Goal: Task Accomplishment & Management: Manage account settings

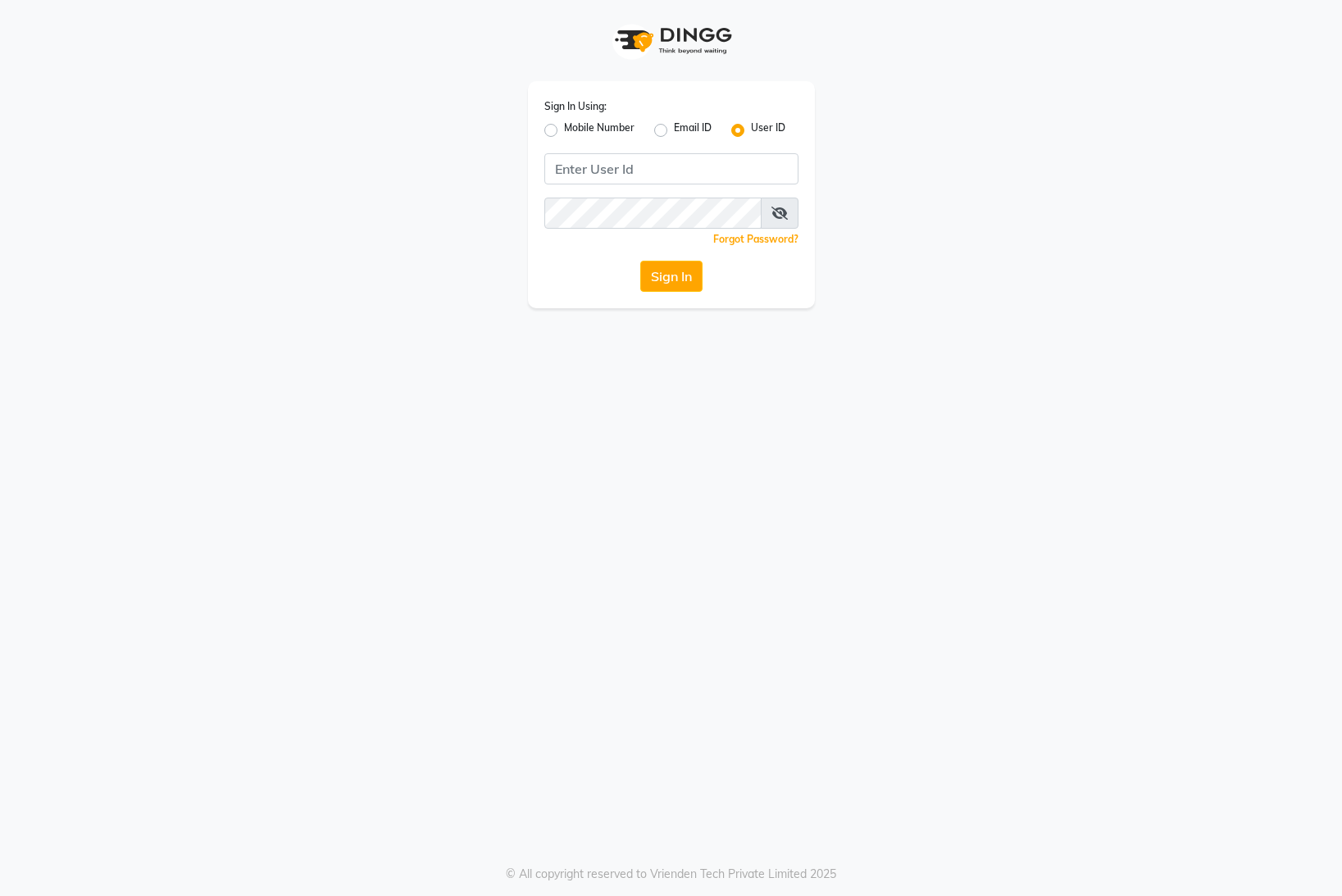
drag, startPoint x: 548, startPoint y: 125, endPoint x: 554, endPoint y: 143, distance: 19.0
click at [564, 128] on label "Mobile Number" at bounding box center [600, 131] width 71 height 20
click at [564, 128] on input "Mobile Number" at bounding box center [570, 126] width 11 height 11
radio input "true"
radio input "false"
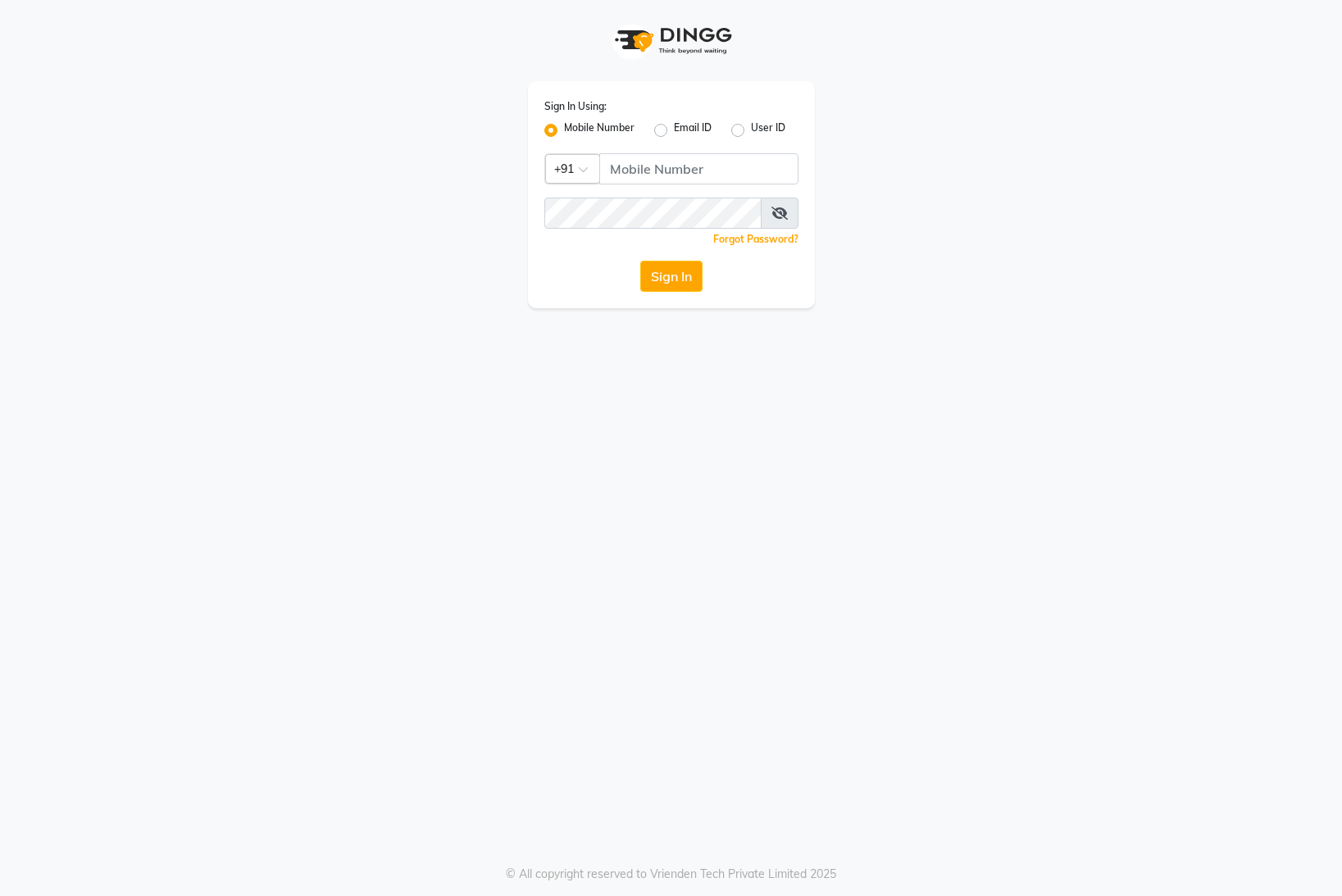
click at [572, 166] on div at bounding box center [572, 167] width 54 height 17
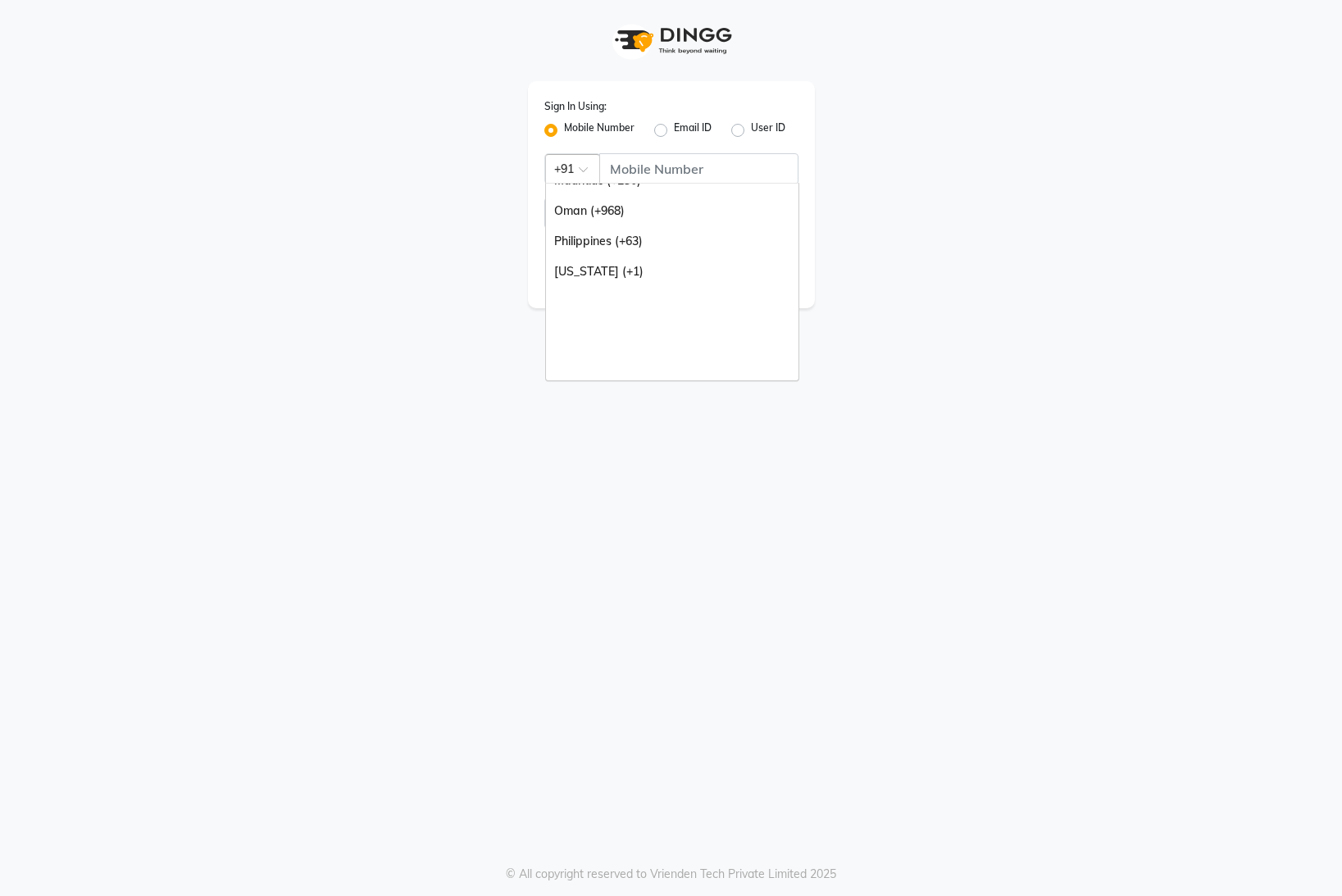
scroll to position [410, 0]
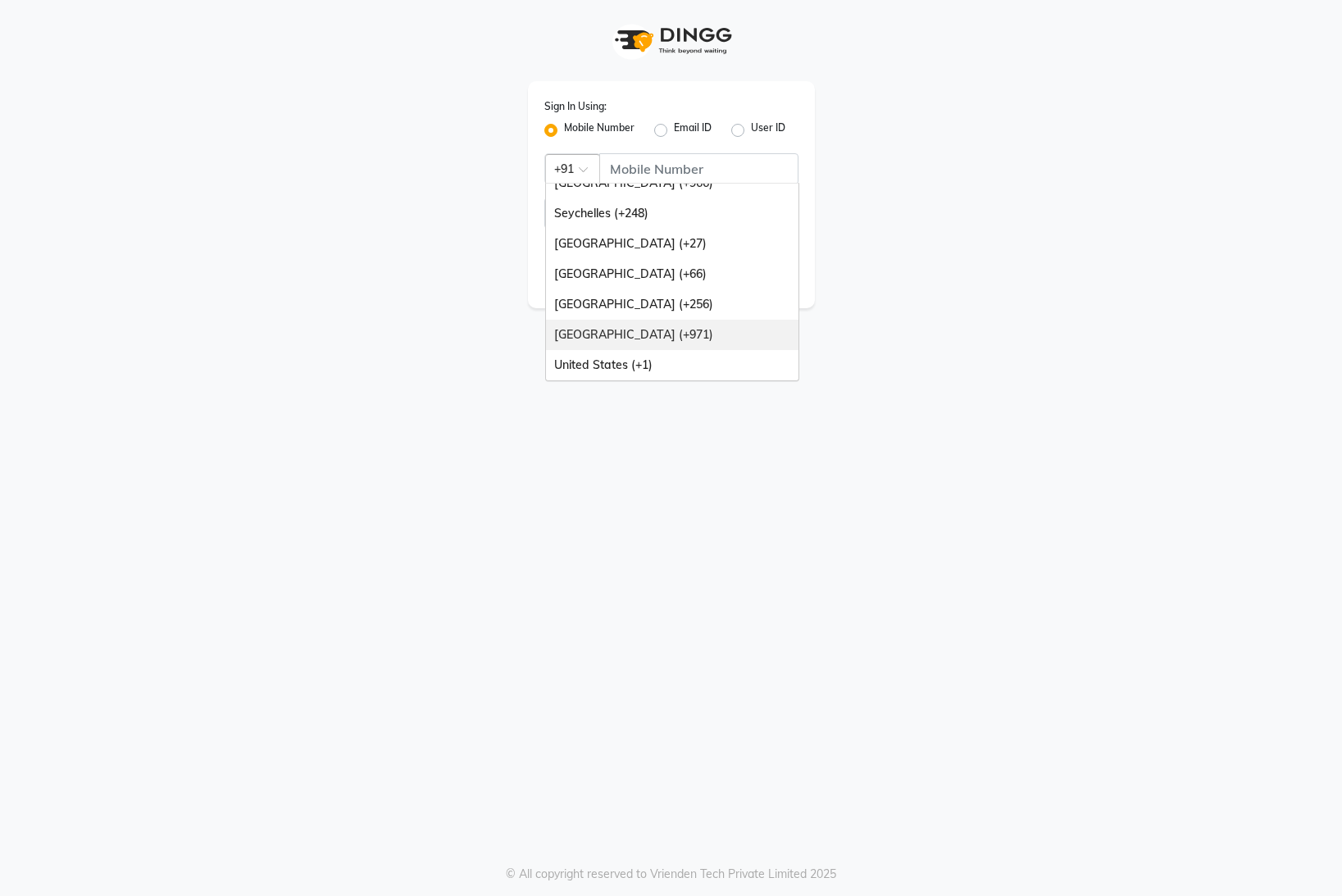
drag, startPoint x: 642, startPoint y: 335, endPoint x: 652, endPoint y: 256, distance: 79.6
click at [643, 334] on div "[GEOGRAPHIC_DATA] (+971)" at bounding box center [672, 334] width 253 height 30
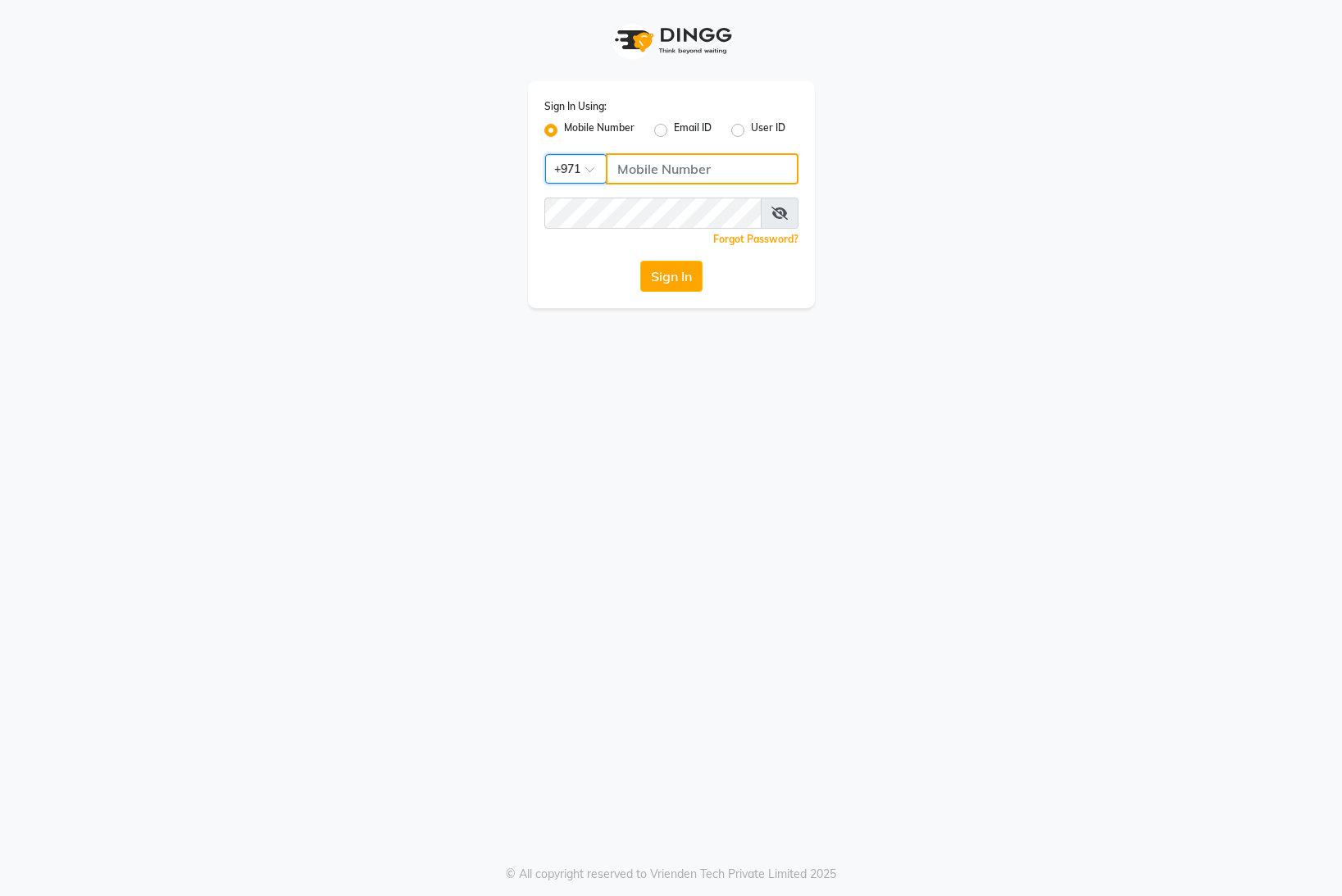
click at [651, 169] on input "Username" at bounding box center [702, 169] width 193 height 31
type input "559703599"
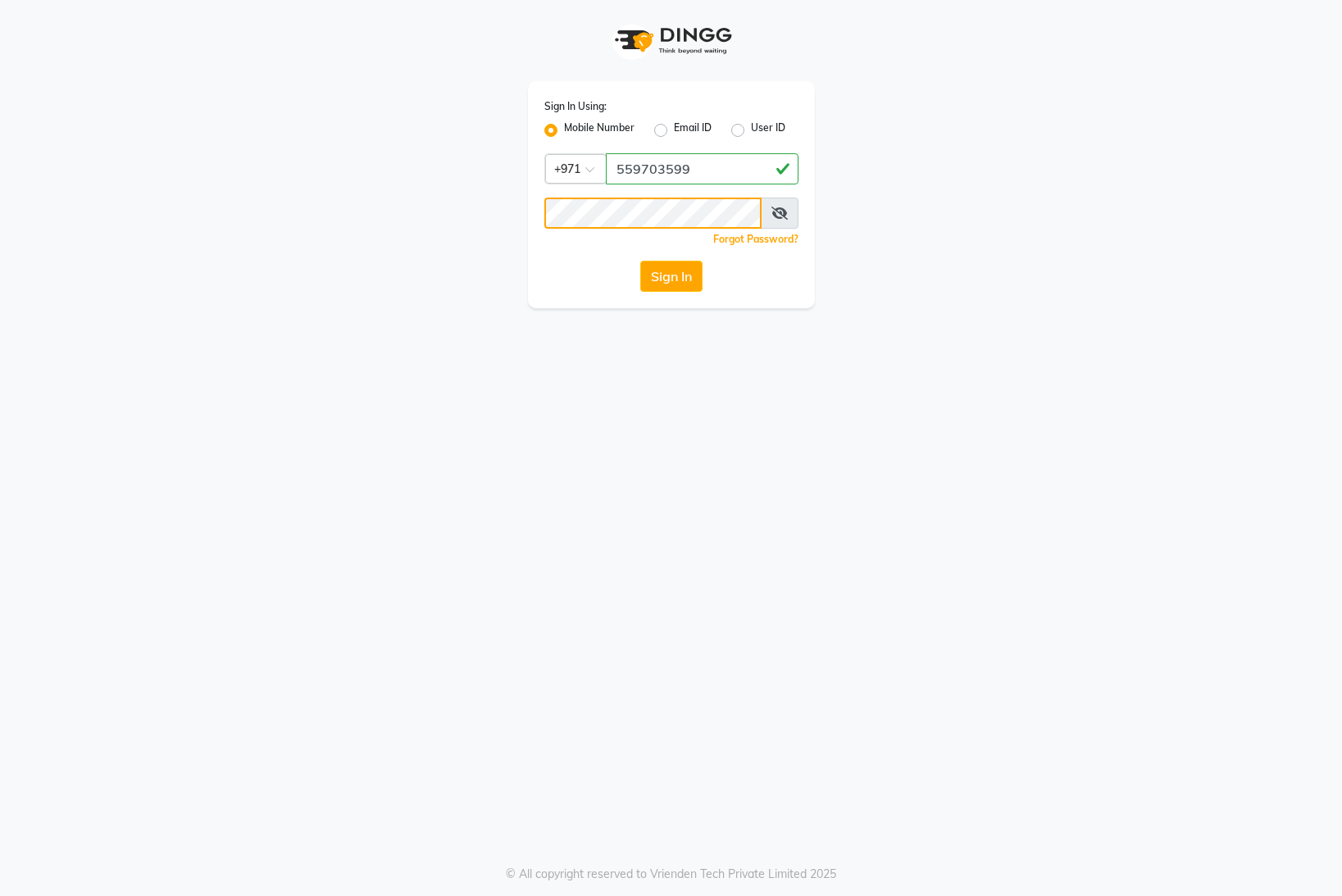
click at [640, 261] on button "Sign In" at bounding box center [671, 276] width 63 height 31
